Goal: Transaction & Acquisition: Purchase product/service

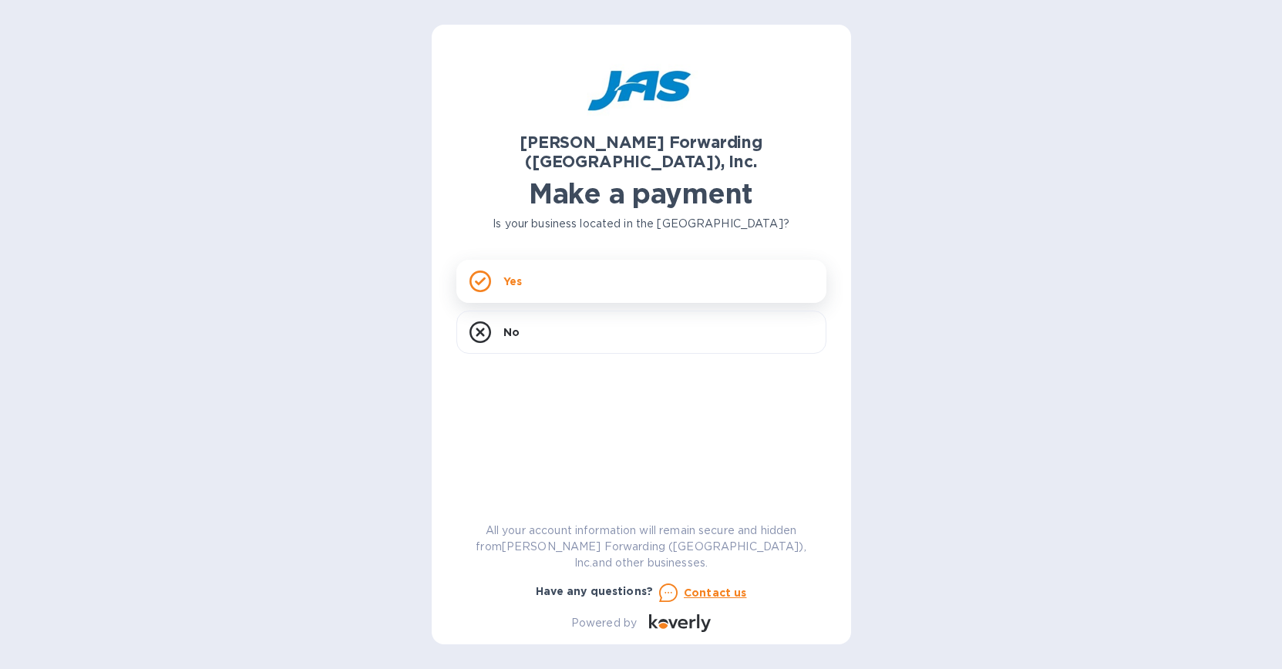
click at [521, 274] on p "Yes" at bounding box center [513, 281] width 19 height 15
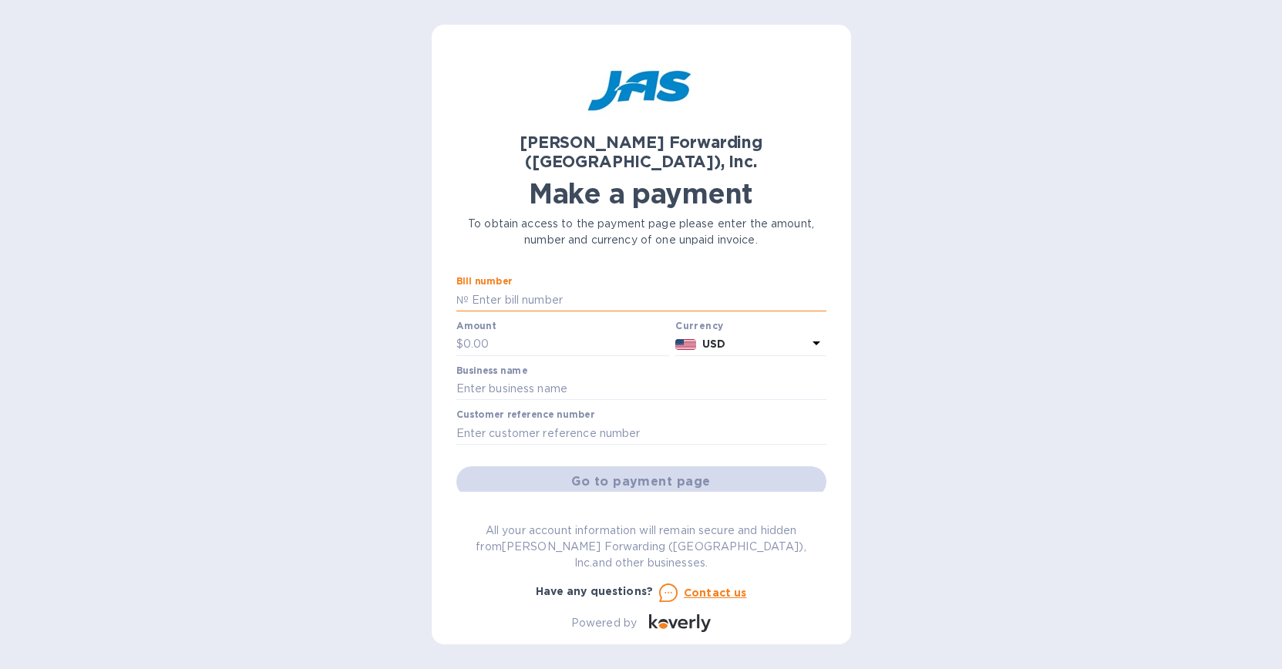
click at [532, 288] on input "text" at bounding box center [648, 299] width 358 height 23
type input "CLT503362588"
drag, startPoint x: 537, startPoint y: 322, endPoint x: 531, endPoint y: 313, distance: 10.1
click at [537, 333] on input "text" at bounding box center [566, 344] width 207 height 23
type input "1,916.39"
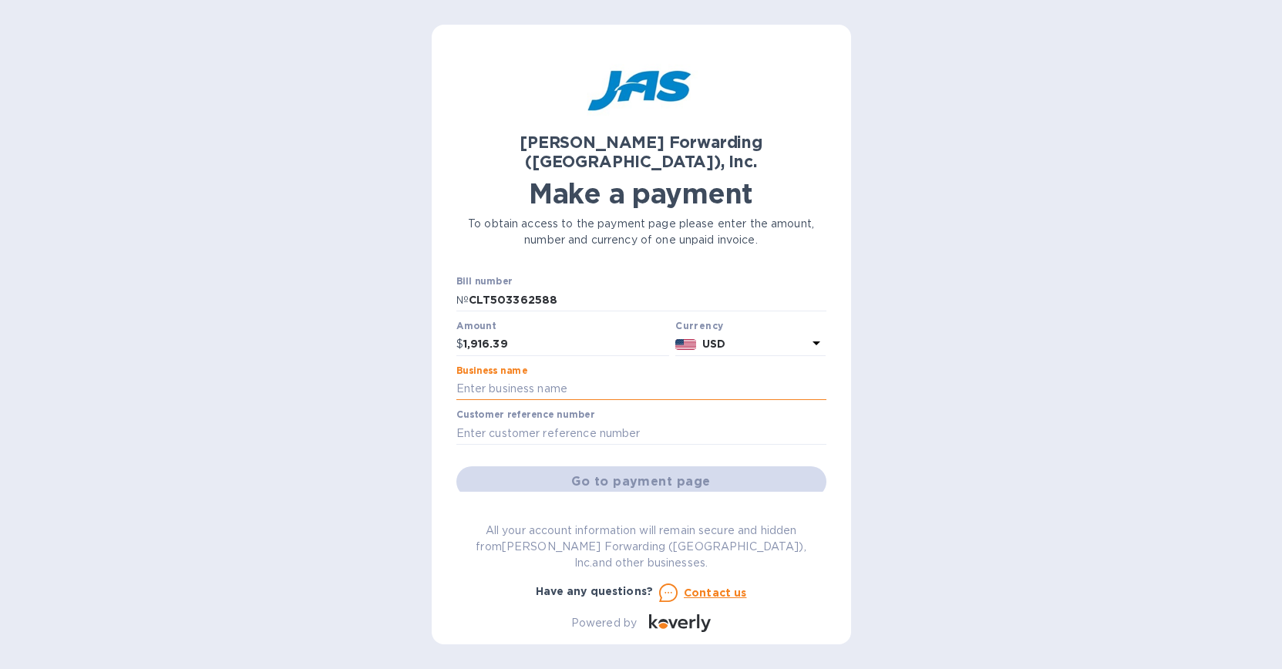
click at [588, 378] on input "text" at bounding box center [642, 389] width 370 height 23
type input "[PERSON_NAME] LLC"
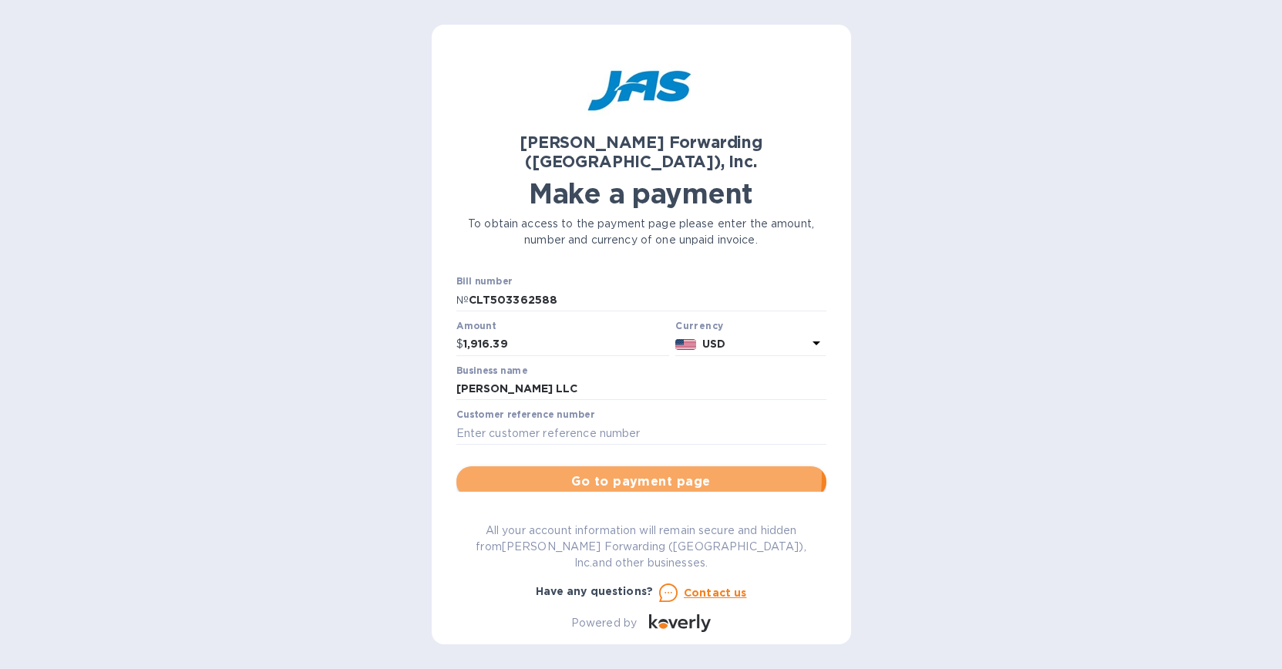
click at [599, 473] on span "Go to payment page" at bounding box center [641, 482] width 345 height 19
